Goal: Find specific page/section: Find specific page/section

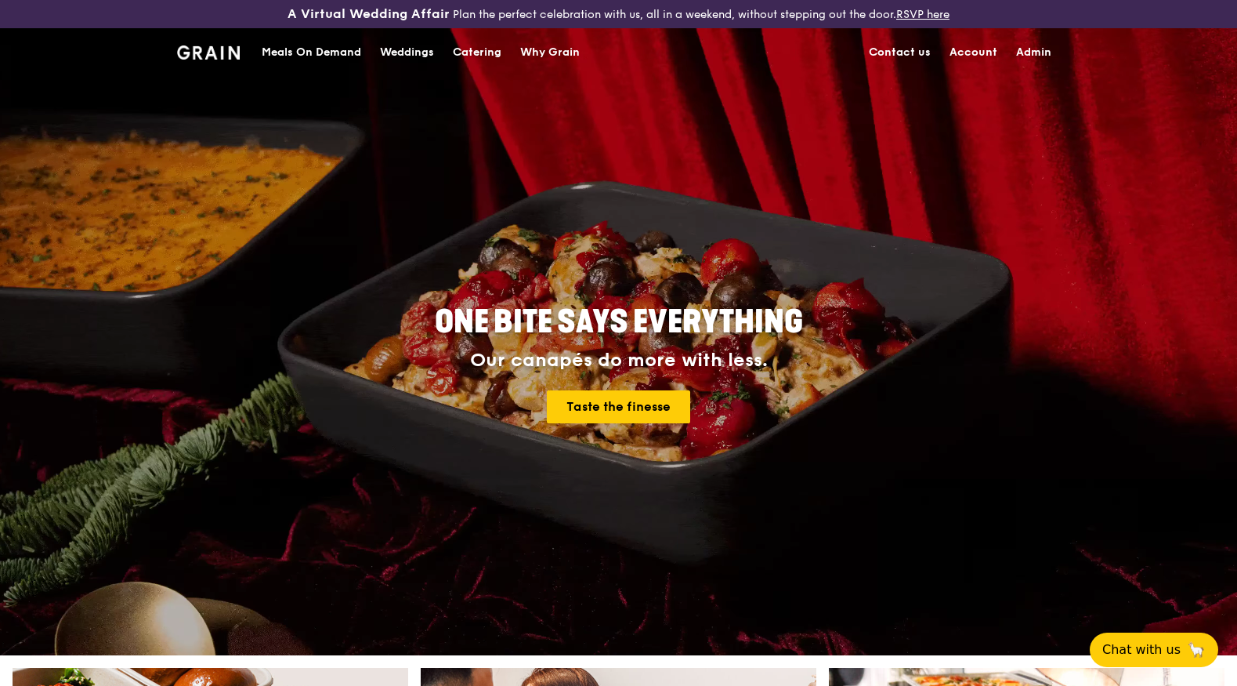
click at [468, 60] on div "Catering" at bounding box center [477, 52] width 49 height 47
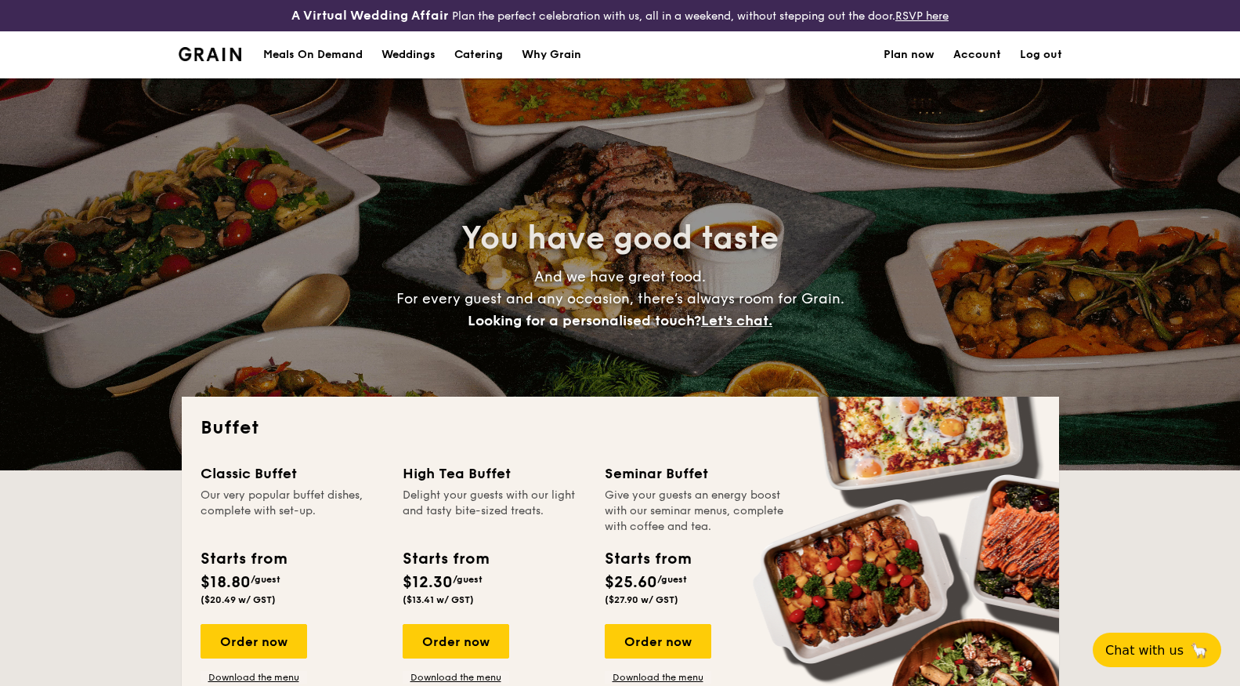
select select
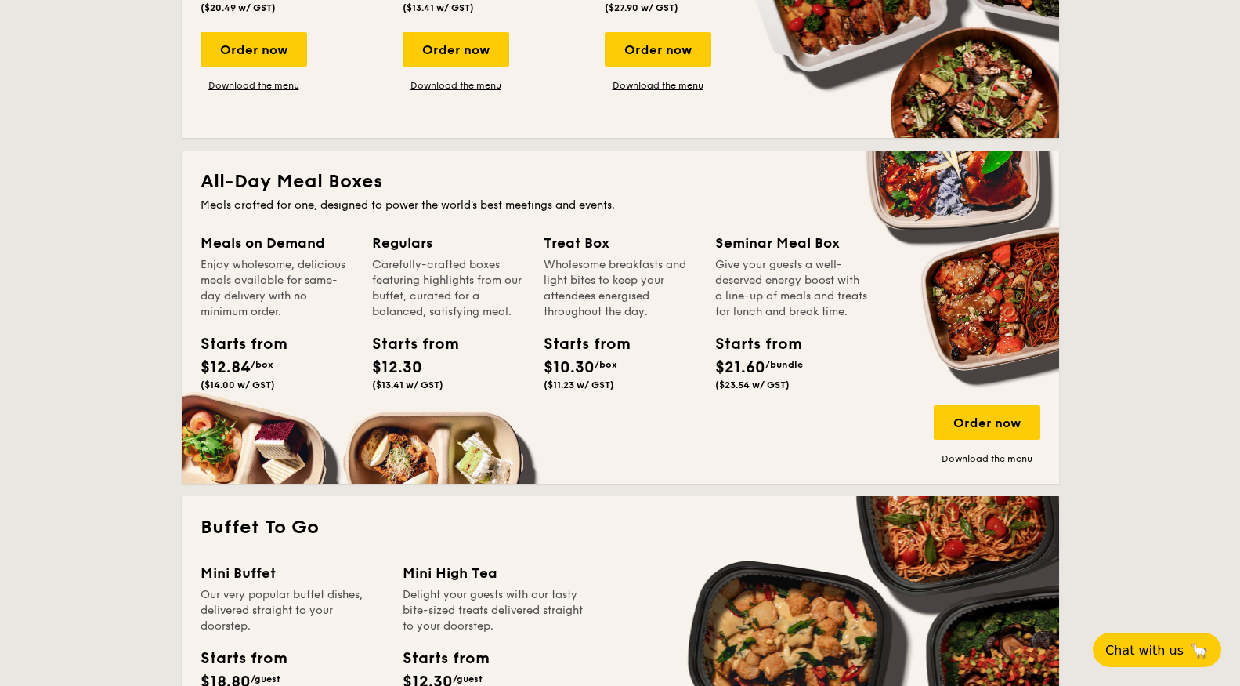
scroll to position [468, 0]
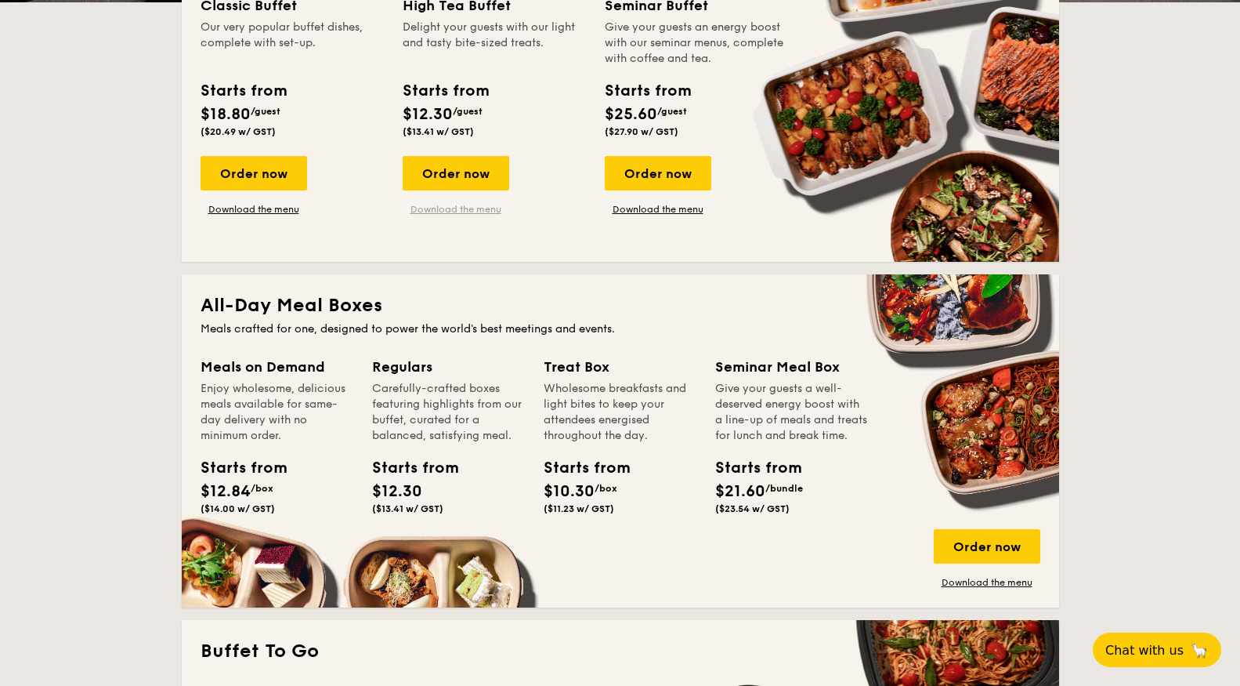
click at [480, 205] on link "Download the menu" at bounding box center [456, 209] width 107 height 13
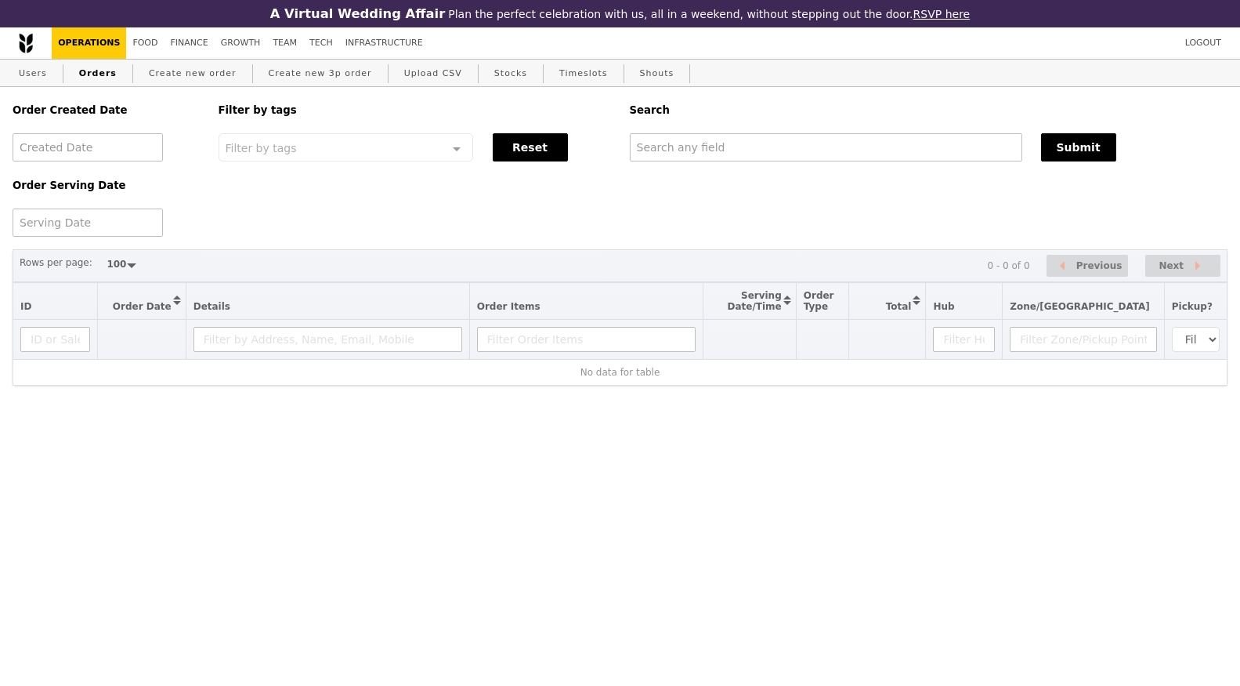
select select "100"
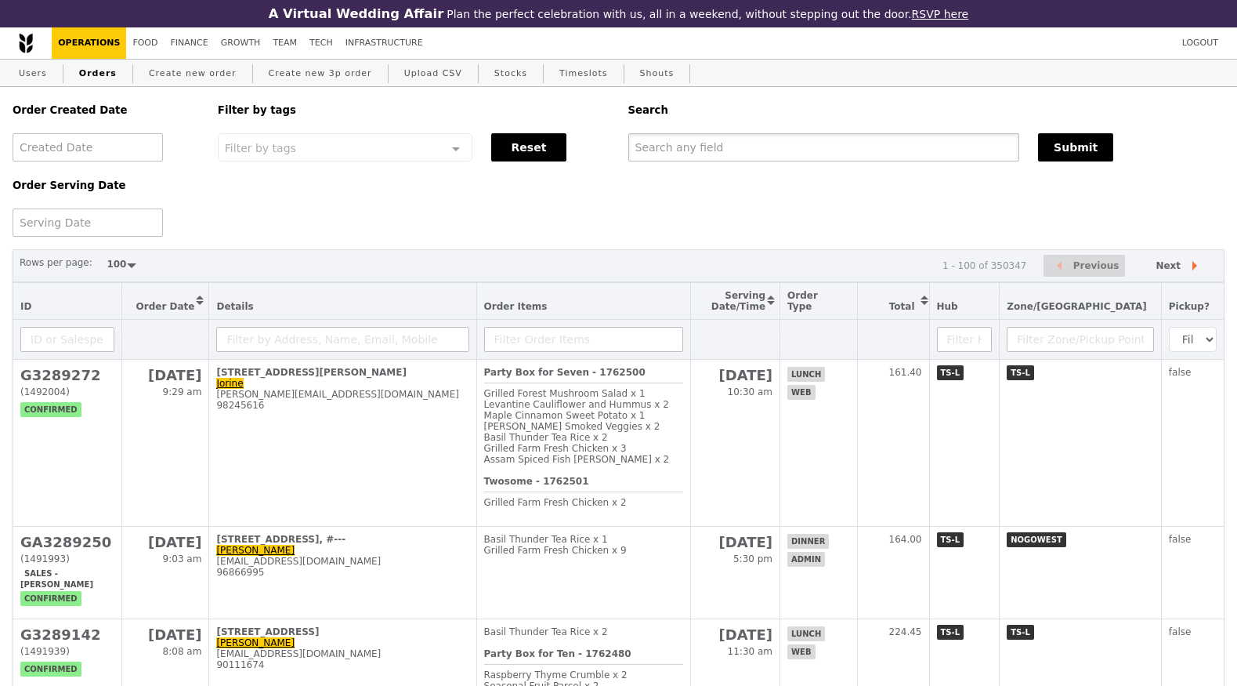
click at [704, 158] on input "text" at bounding box center [824, 147] width 392 height 28
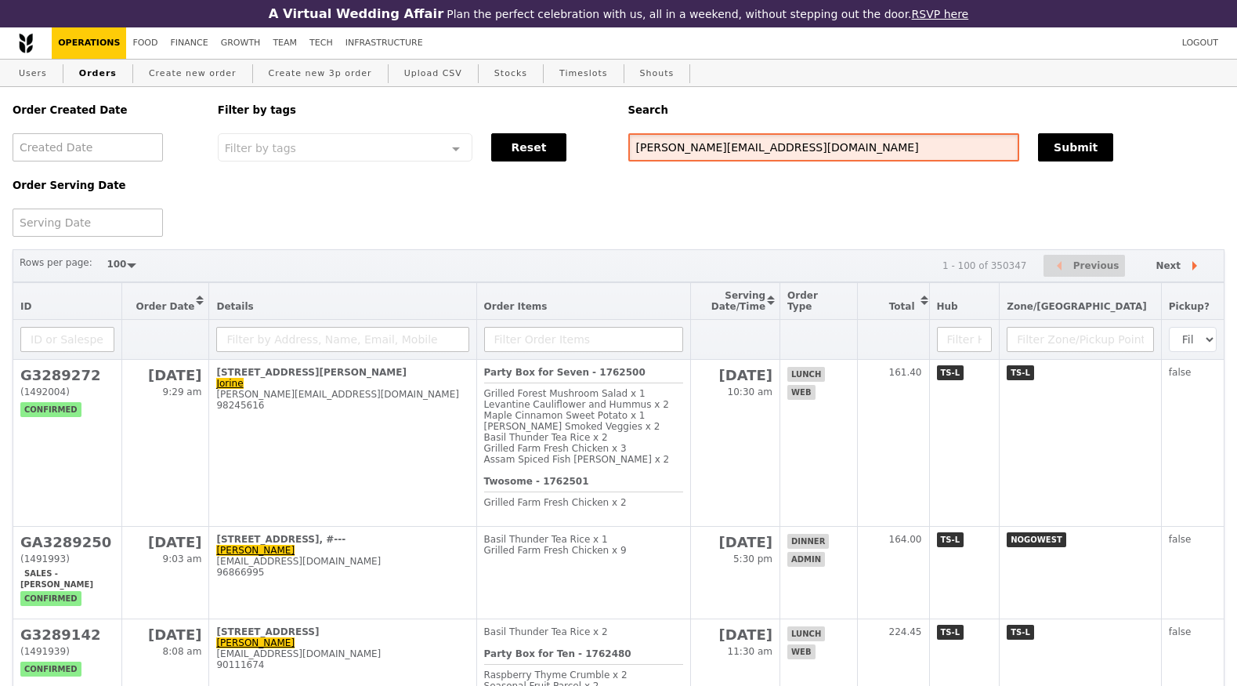
type input "ted@grain.com.sg"
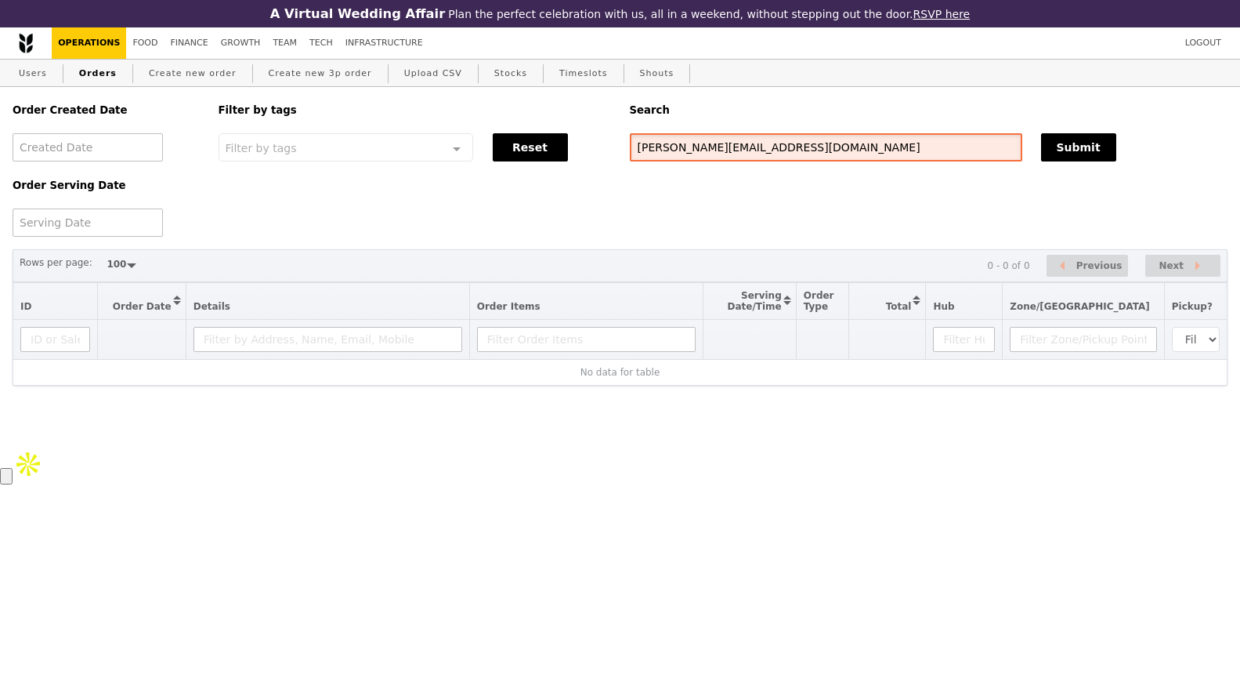
drag, startPoint x: 754, startPoint y: 158, endPoint x: 611, endPoint y: 132, distance: 144.9
click at [611, 132] on div "Order Created Date Order Serving Date Filter by tags Filter by tags Meal_Plan W…" at bounding box center [620, 162] width 1234 height 150
